Goal: Task Accomplishment & Management: Use online tool/utility

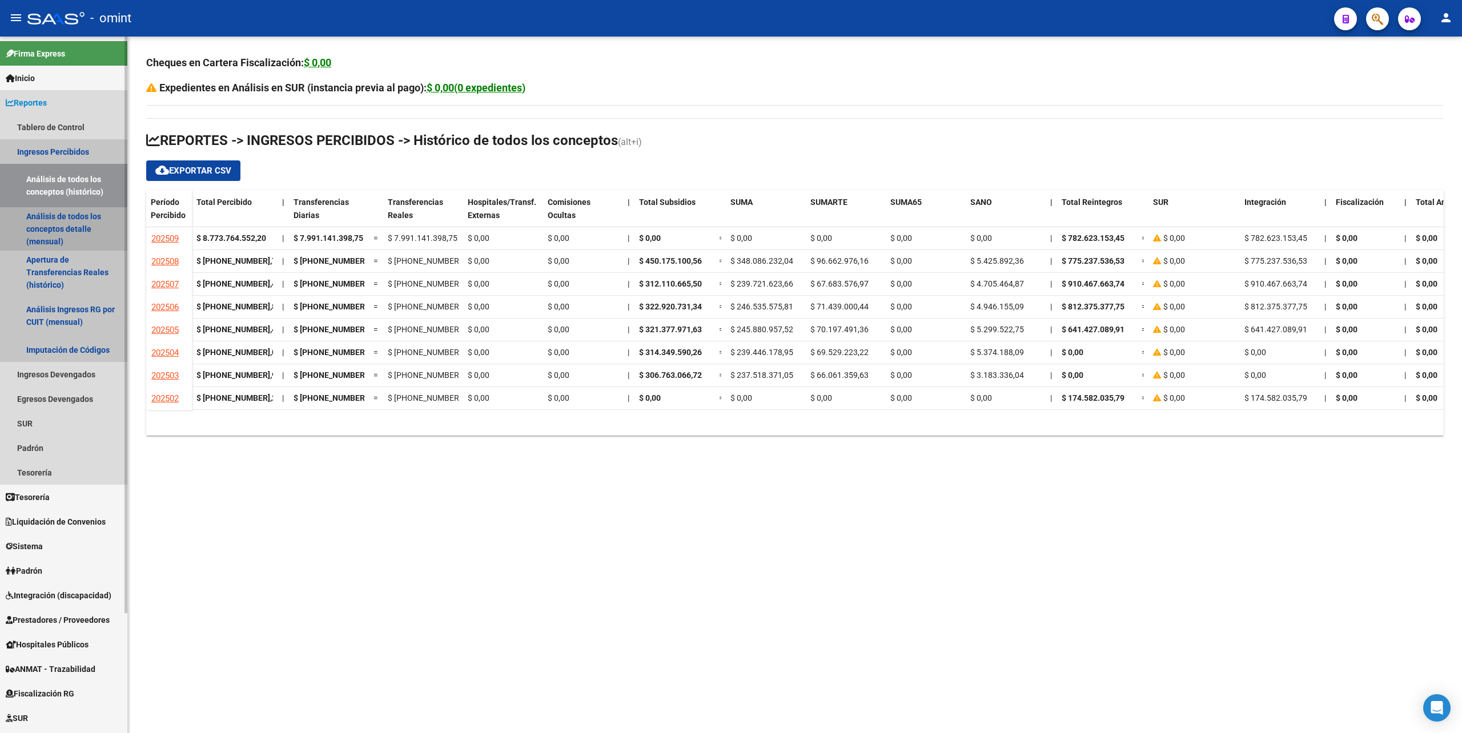
click at [55, 227] on link "Análisis de todos los conceptos detalle (mensual)" at bounding box center [63, 228] width 127 height 43
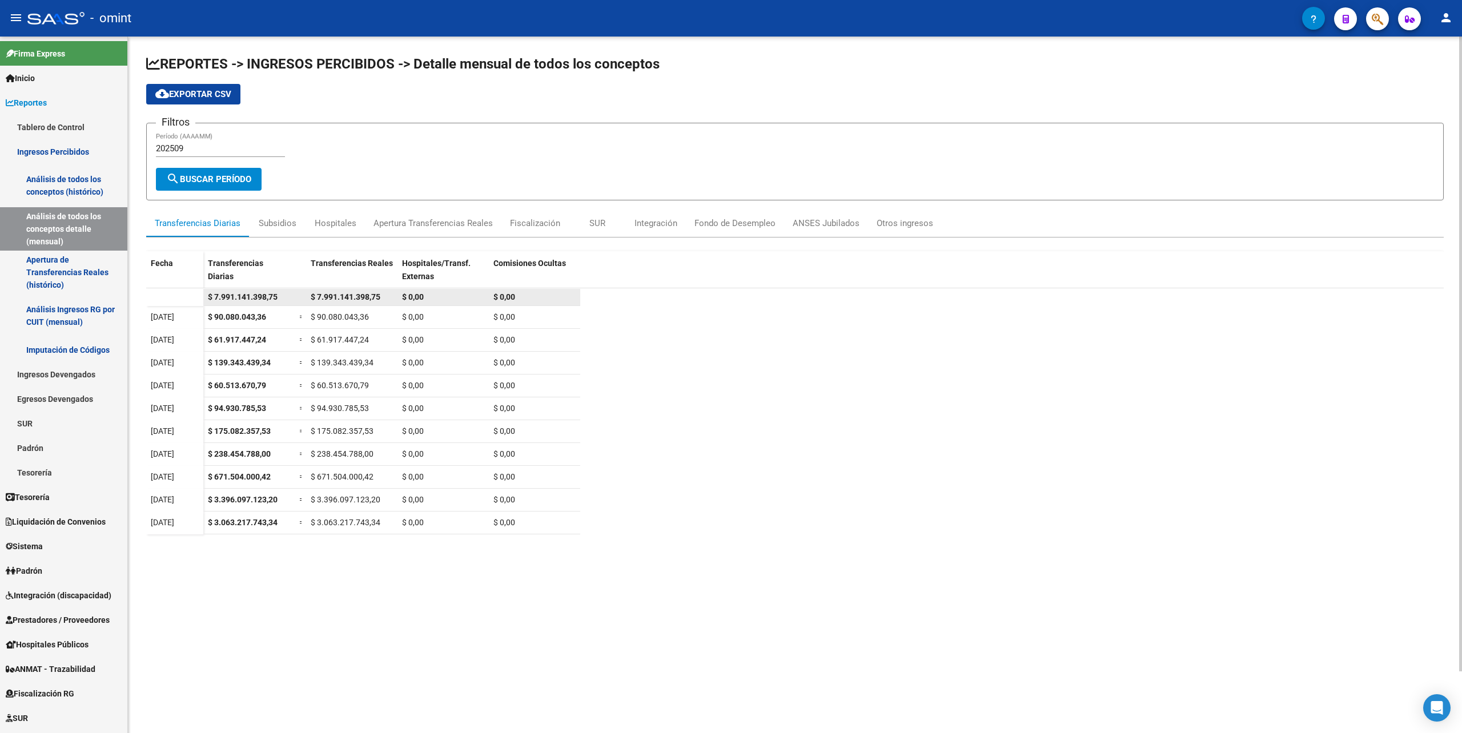
click at [335, 295] on span "$ 7.991.141.398,75" at bounding box center [346, 296] width 70 height 9
drag, startPoint x: 318, startPoint y: 298, endPoint x: 388, endPoint y: 296, distance: 70.8
click at [388, 296] on div "$ 7.991.141.398,75" at bounding box center [352, 297] width 82 height 13
copy span "7.991.141.398,75"
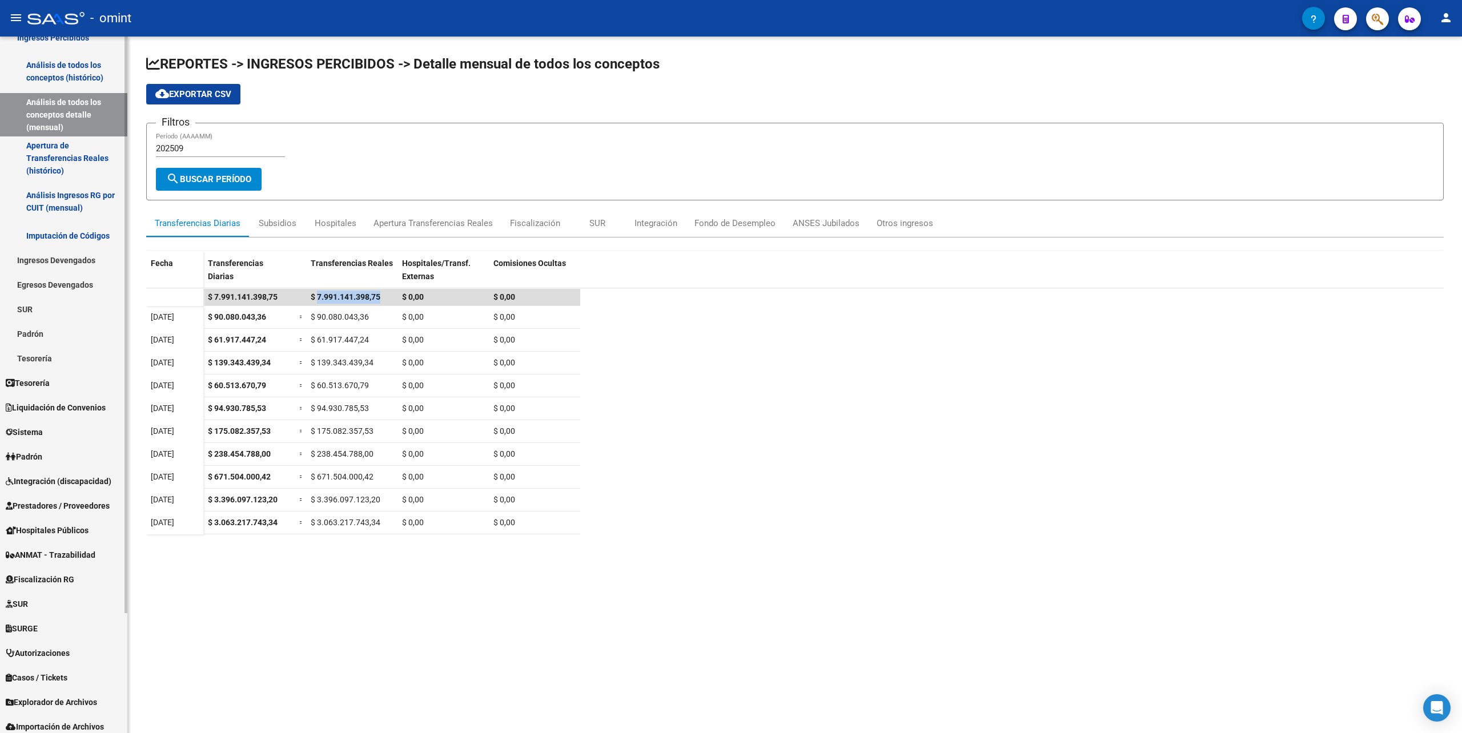
scroll to position [144, 0]
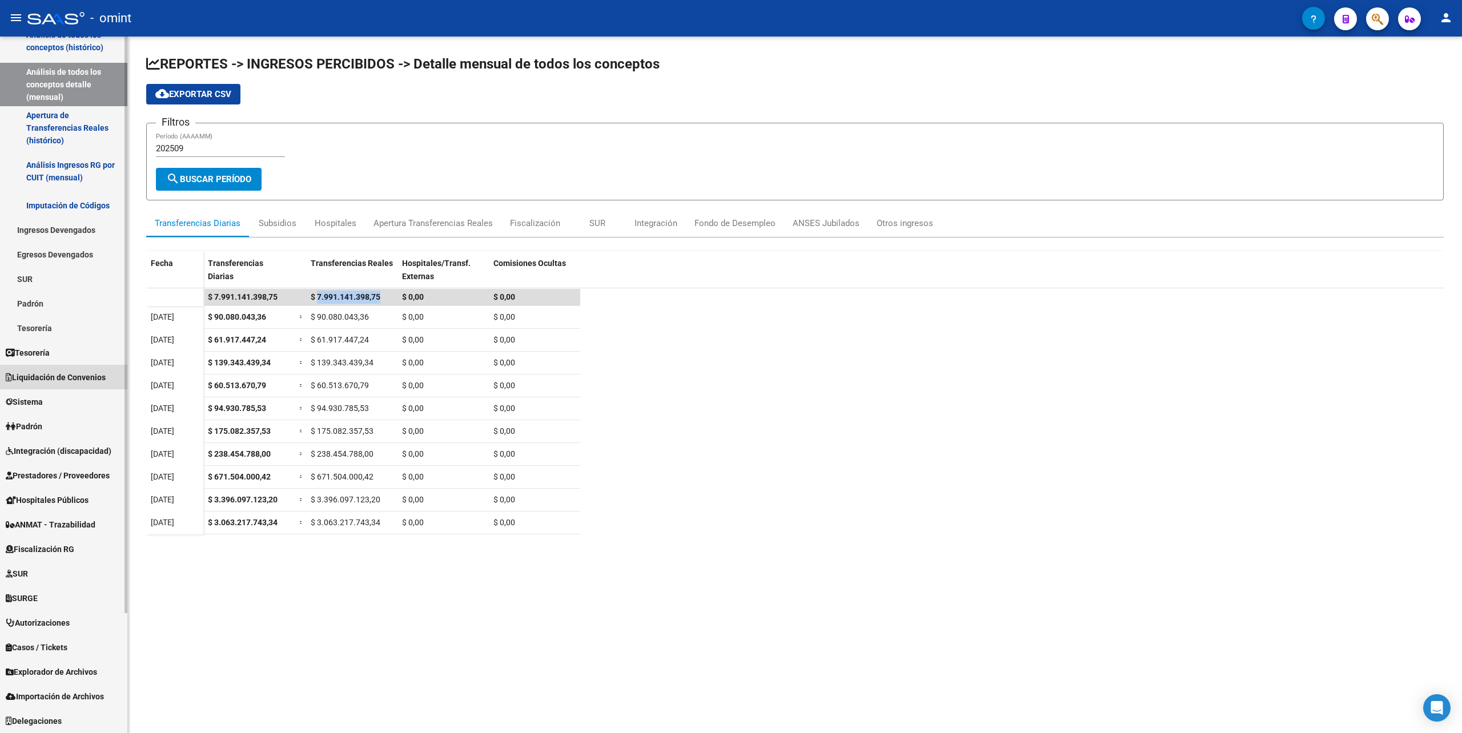
click at [50, 385] on link "Liquidación de Convenios" at bounding box center [63, 377] width 127 height 25
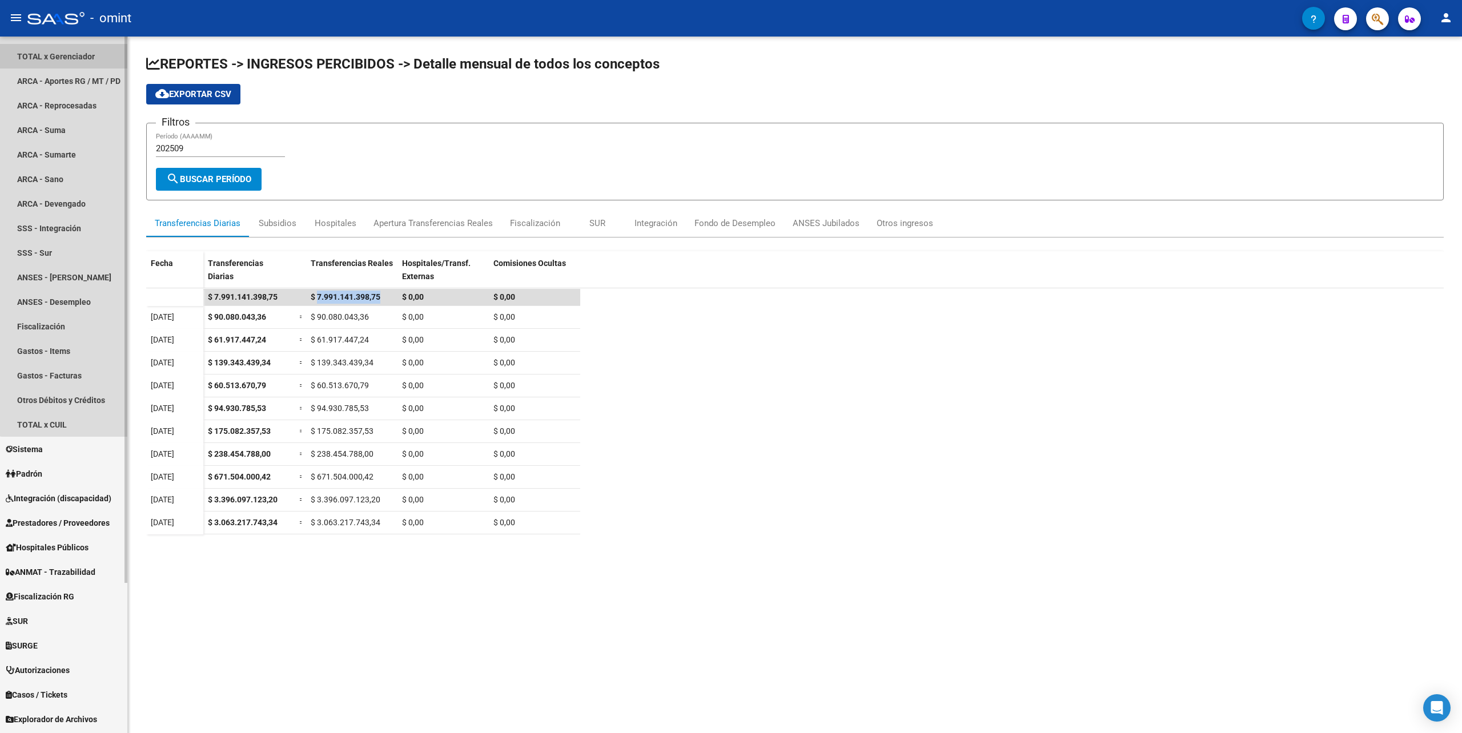
click at [77, 53] on link "TOTAL x Gerenciador" at bounding box center [63, 56] width 127 height 25
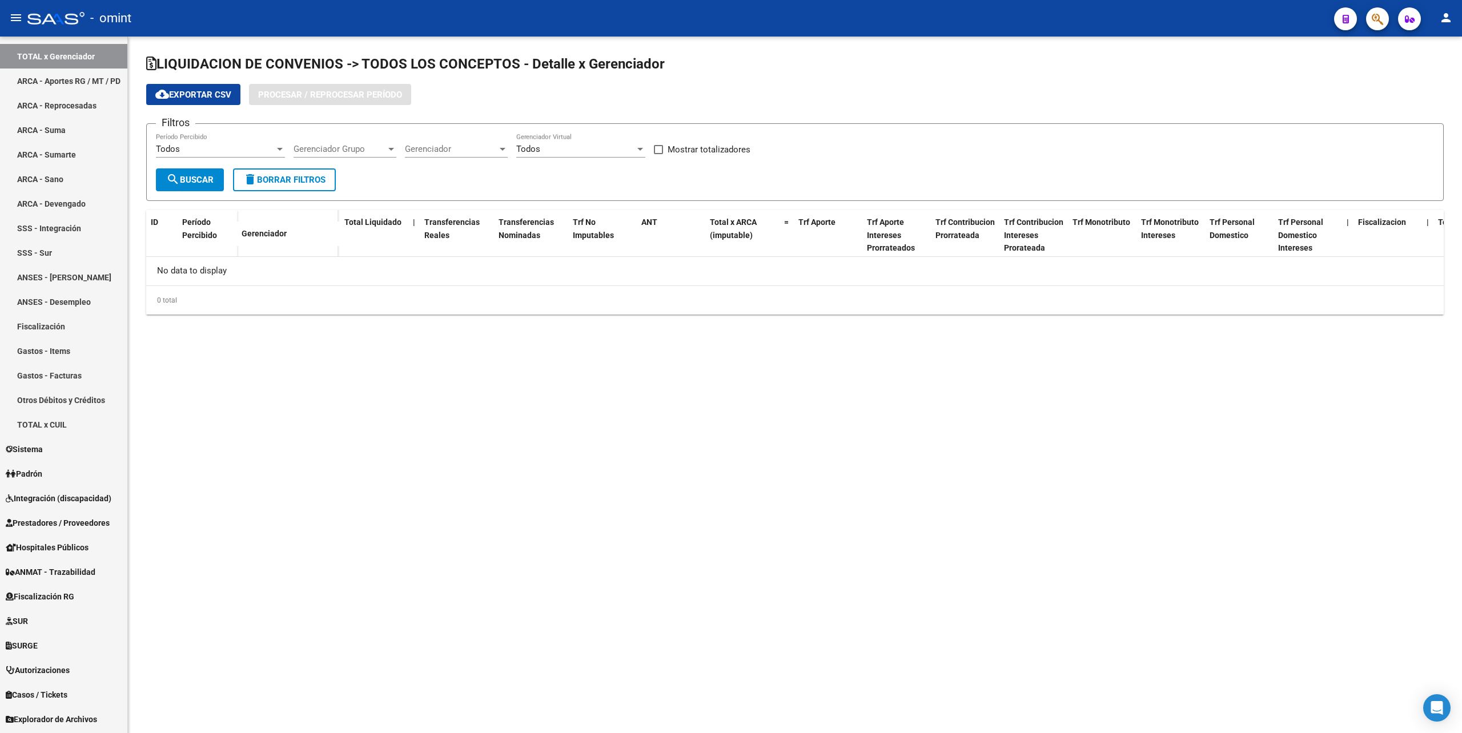
checkbox input "true"
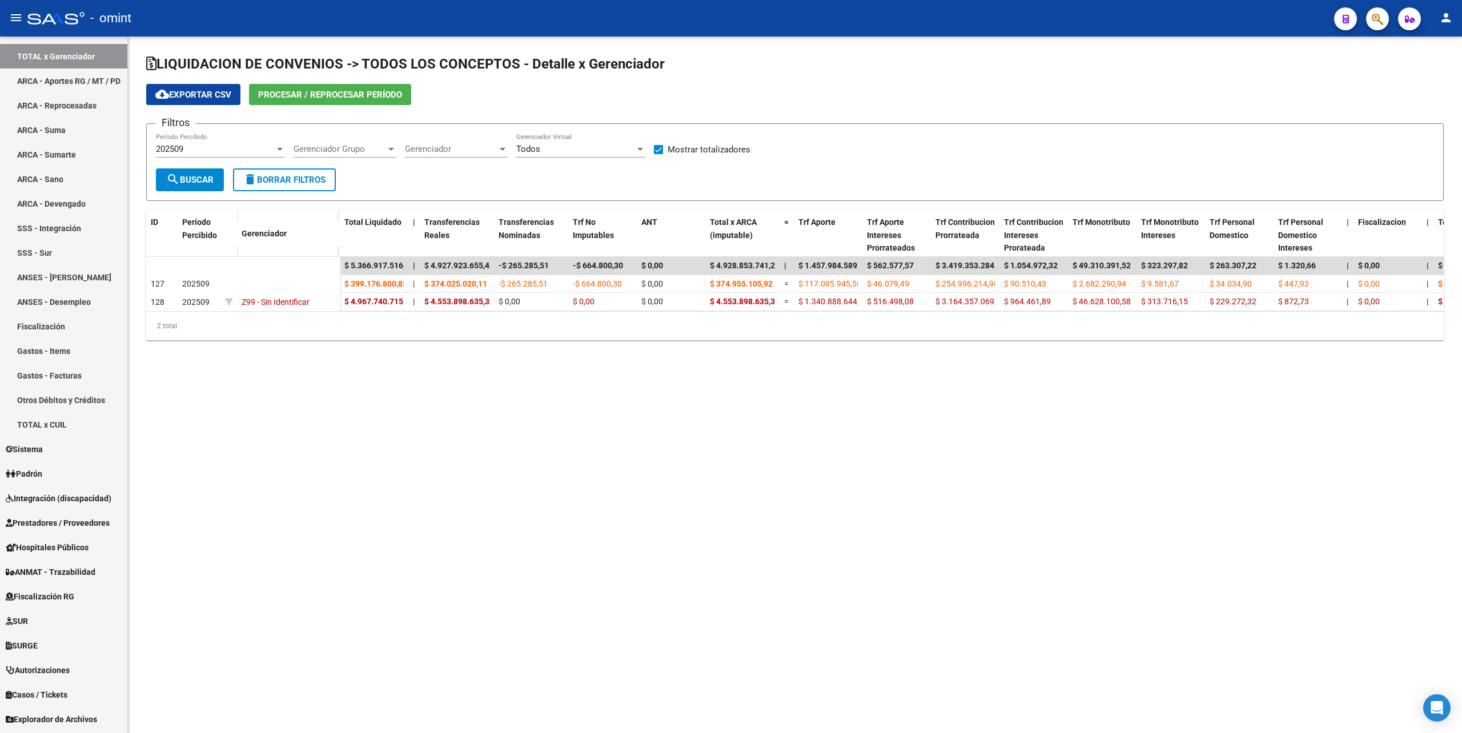
click at [311, 90] on span "Procesar / Reprocesar período" at bounding box center [330, 95] width 144 height 10
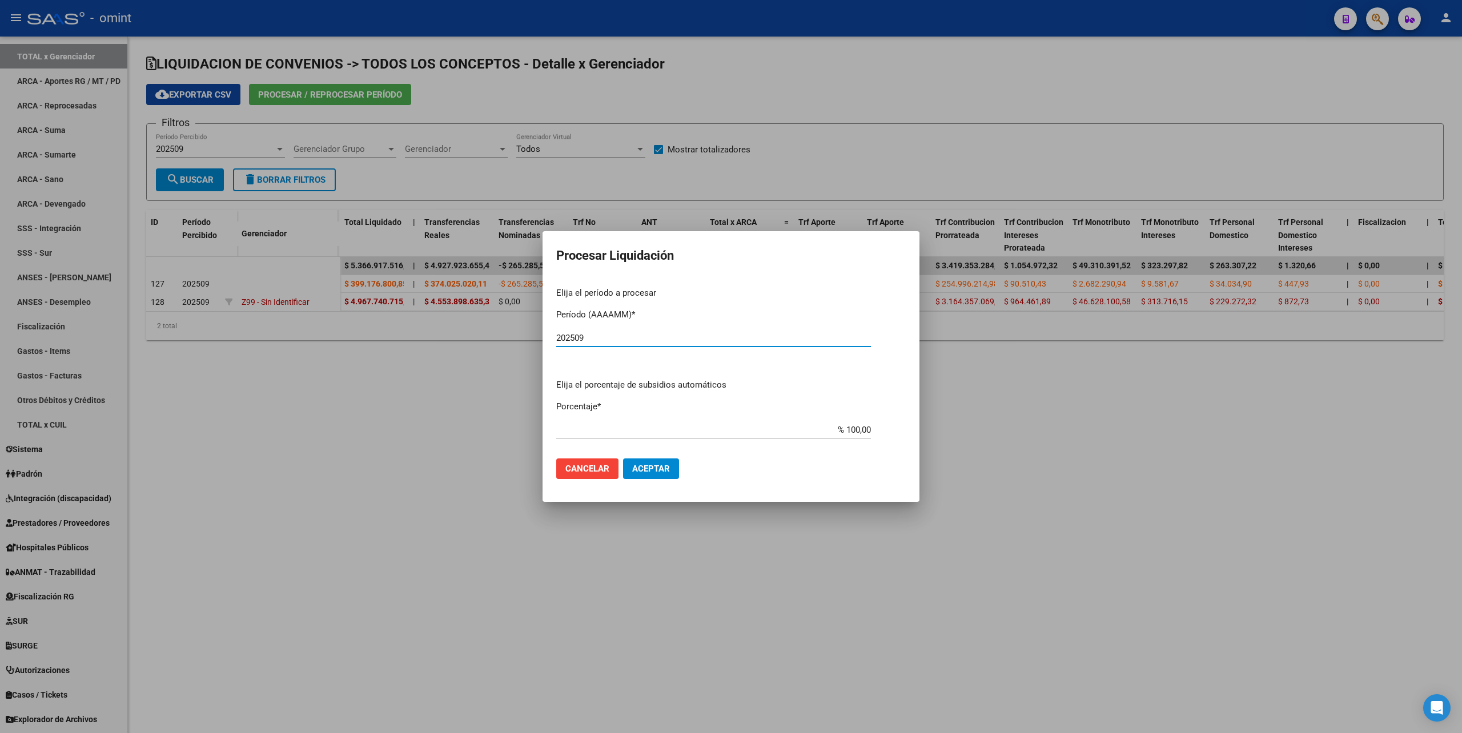
type input "202509"
click at [652, 471] on span "Aceptar" at bounding box center [651, 469] width 38 height 10
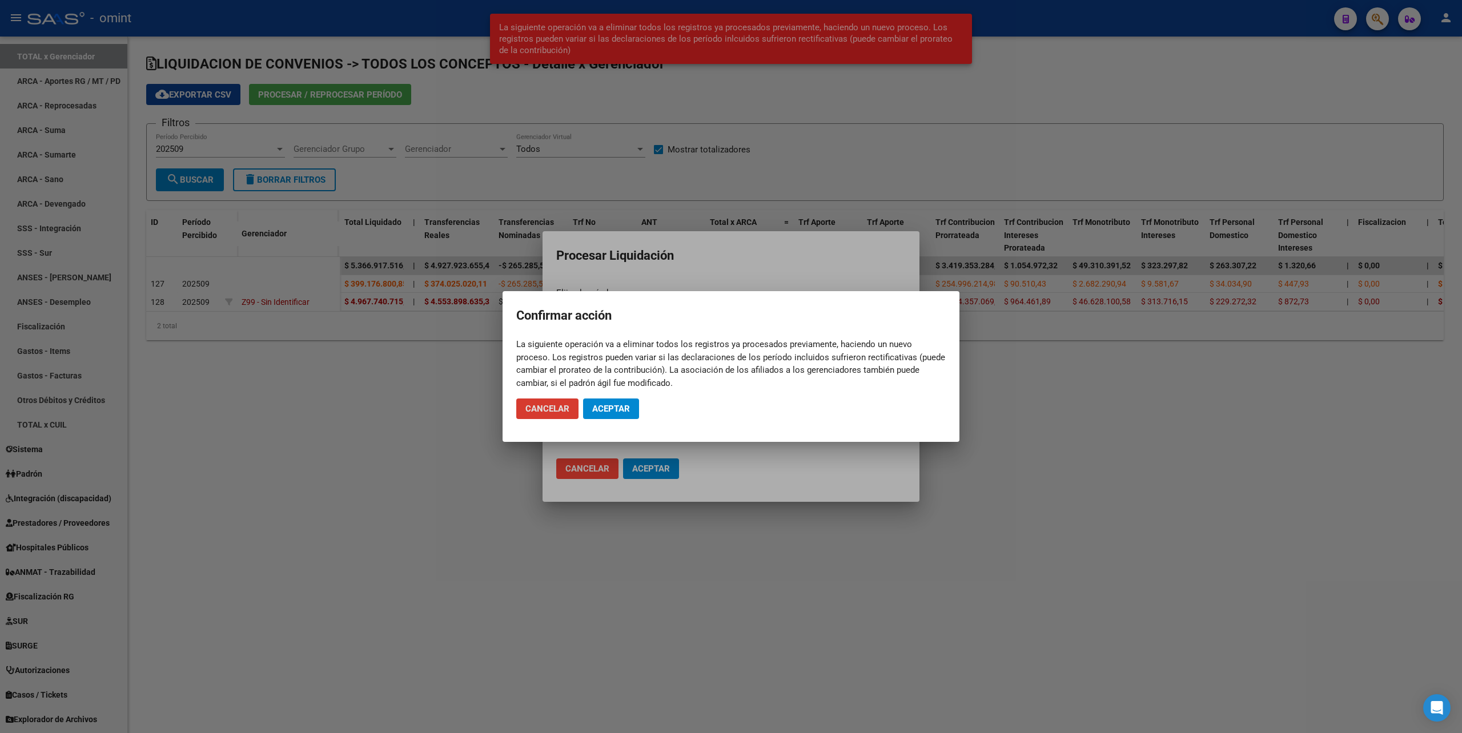
click at [616, 413] on span "Aceptar" at bounding box center [611, 409] width 38 height 10
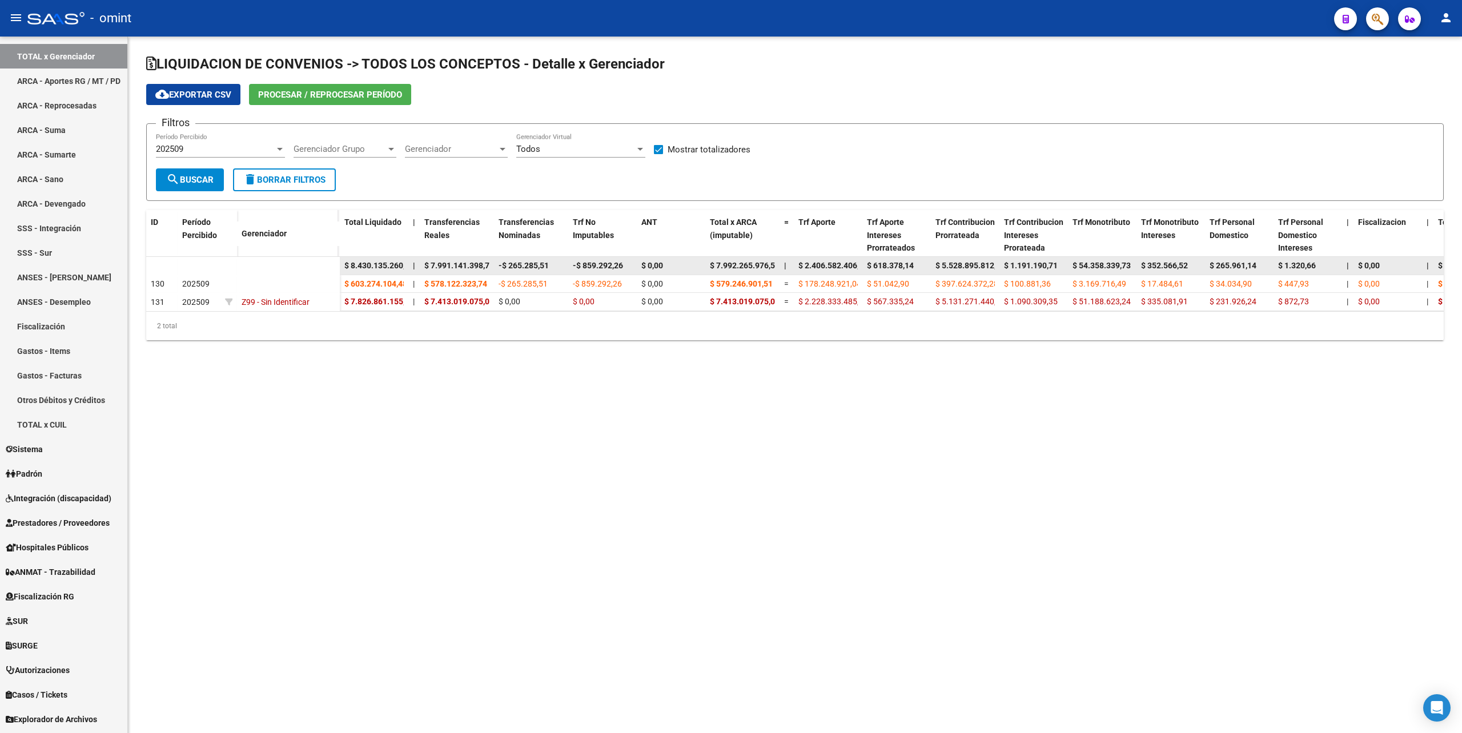
scroll to position [0, 5]
drag, startPoint x: 714, startPoint y: 265, endPoint x: 777, endPoint y: 265, distance: 62.8
click at [777, 265] on datatable-body-cell "$ 7.992.265.976,52" at bounding box center [742, 266] width 74 height 18
copy span "7.992.265.976,52"
